Goal: Find specific page/section

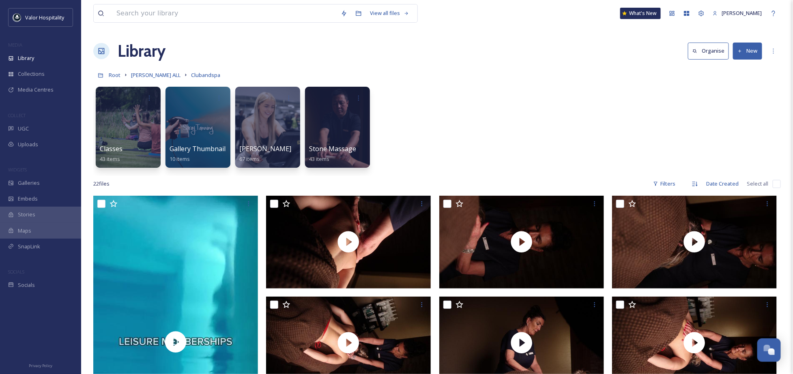
click at [486, 136] on div "Classes 43 items Gallery Thumbnail 10 items [PERSON_NAME] 67 items Stone Massag…" at bounding box center [436, 129] width 687 height 93
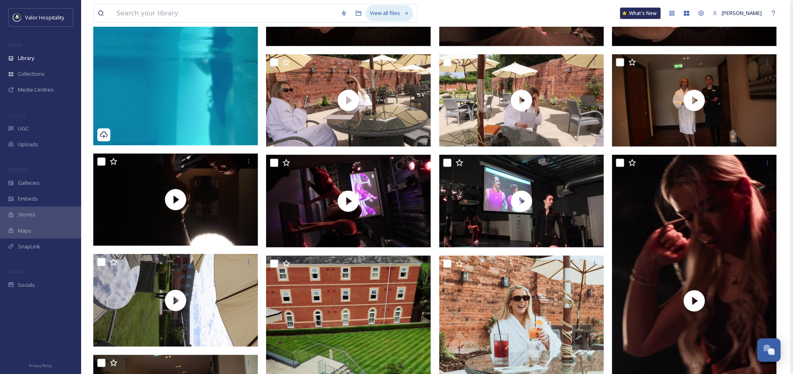
scroll to position [378, 0]
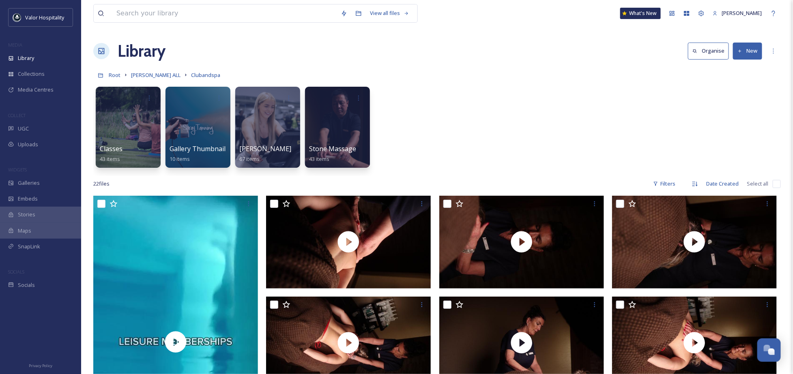
click at [560, 163] on div "Classes 43 items Gallery Thumbnail 10 items [PERSON_NAME] 67 items Stone Massag…" at bounding box center [436, 129] width 687 height 93
click at [517, 90] on div "Classes 43 items Gallery Thumbnail 10 items [PERSON_NAME] 67 items Stone Massag…" at bounding box center [436, 129] width 687 height 93
click at [215, 51] on div "Library Organise New" at bounding box center [436, 51] width 687 height 24
